Goal: Contribute content

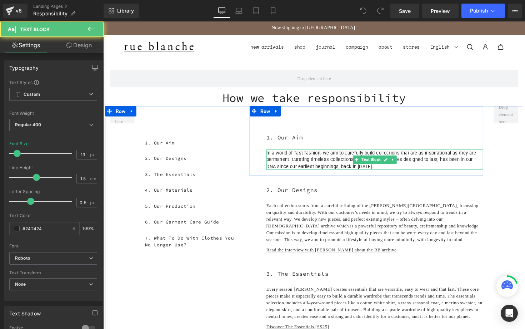
click at [300, 166] on p "In a world of fast fashion, we aim to carefully build collections that are as i…" at bounding box center [381, 163] width 222 height 21
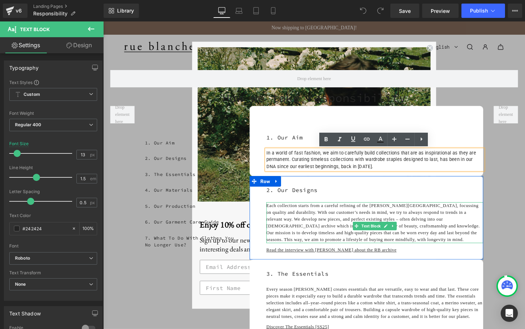
click at [340, 224] on p "Each collection starts from a careful refining of the [PERSON_NAME][GEOGRAPHIC_…" at bounding box center [381, 227] width 222 height 42
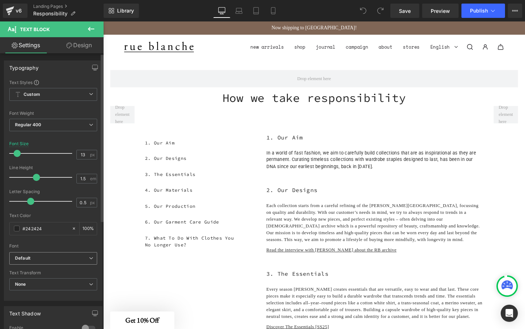
click at [91, 256] on span "Default" at bounding box center [53, 258] width 88 height 13
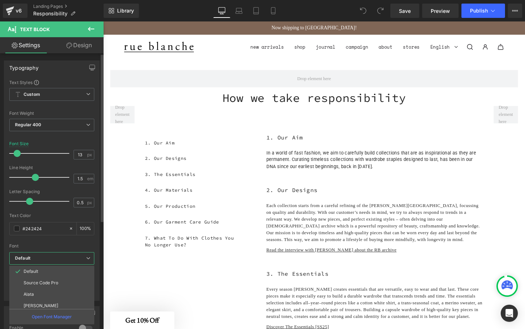
click at [91, 256] on span "Default" at bounding box center [51, 258] width 85 height 13
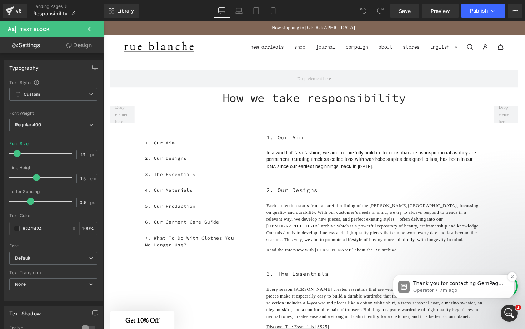
click at [460, 289] on p "Operator • 7m ago" at bounding box center [459, 290] width 92 height 6
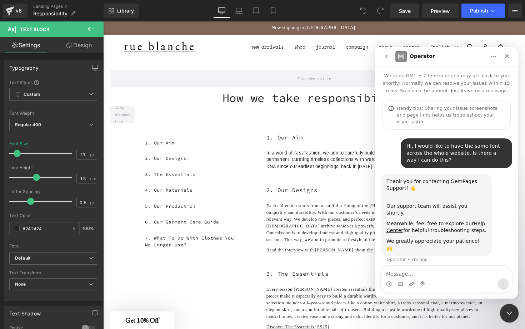
click at [504, 310] on icon "Close Intercom Messenger" at bounding box center [508, 312] width 9 height 9
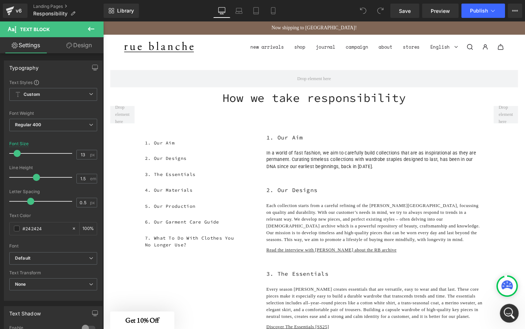
click at [504, 310] on div "Open Intercom Messenger" at bounding box center [508, 312] width 24 height 24
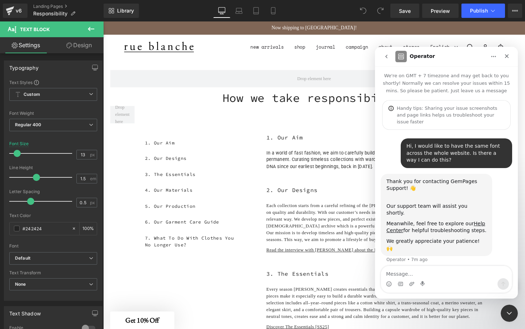
click at [299, 161] on div at bounding box center [262, 153] width 525 height 307
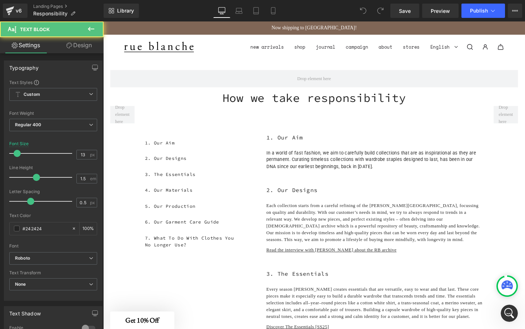
click at [304, 164] on p "In a world of fast fashion, we aim to carefully build collections that are as i…" at bounding box center [381, 163] width 222 height 21
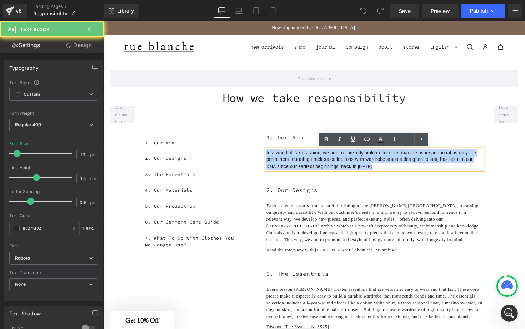
click at [304, 164] on p "In a world of fast fashion, we aim to carefully build collections that are as i…" at bounding box center [381, 163] width 222 height 21
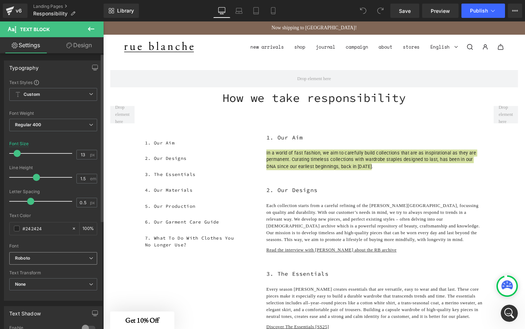
click at [69, 254] on span "Roboto" at bounding box center [53, 258] width 88 height 13
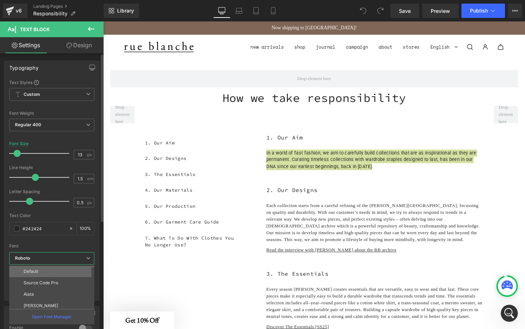
click at [54, 269] on li "Default" at bounding box center [53, 270] width 88 height 11
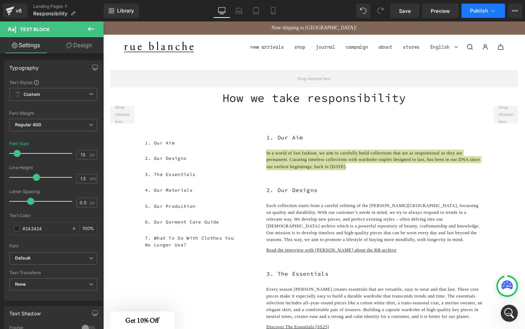
click at [472, 11] on span "Publish" at bounding box center [479, 11] width 18 height 6
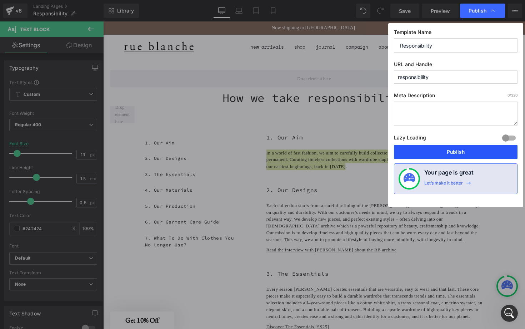
click at [461, 154] on button "Publish" at bounding box center [456, 152] width 124 height 14
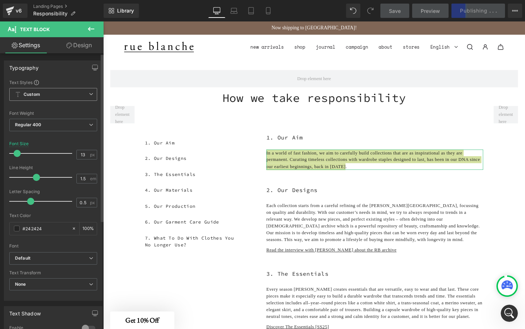
click at [89, 93] on icon at bounding box center [91, 94] width 4 height 4
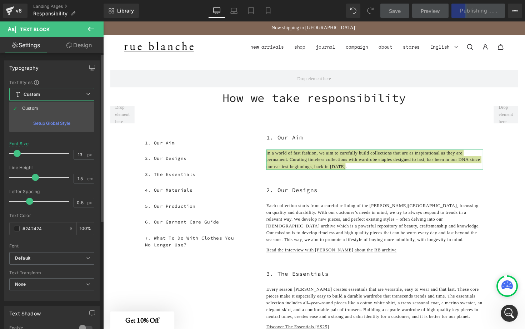
click at [87, 93] on icon at bounding box center [88, 94] width 4 height 4
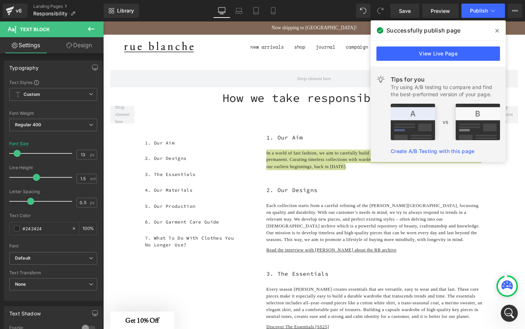
scroll to position [131, 0]
click at [408, 56] on link "View Live Page" at bounding box center [438, 53] width 124 height 14
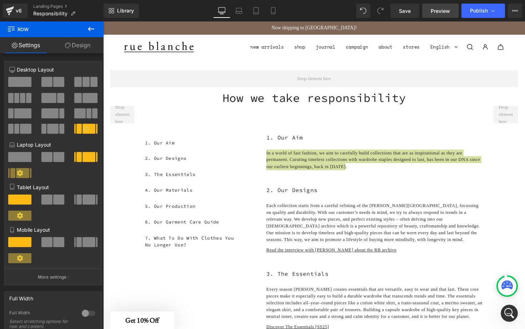
click at [438, 12] on span "Preview" at bounding box center [440, 11] width 19 height 8
click at [409, 7] on span "Save" at bounding box center [405, 11] width 12 height 8
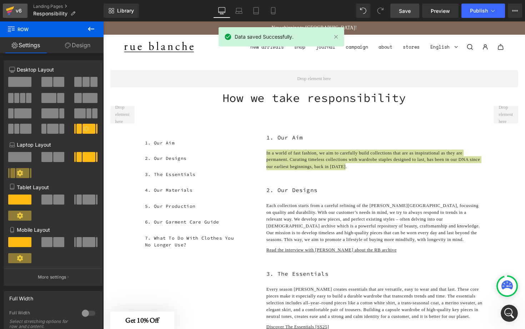
click at [9, 10] on icon at bounding box center [10, 8] width 8 height 5
